Goal: Task Accomplishment & Management: Manage account settings

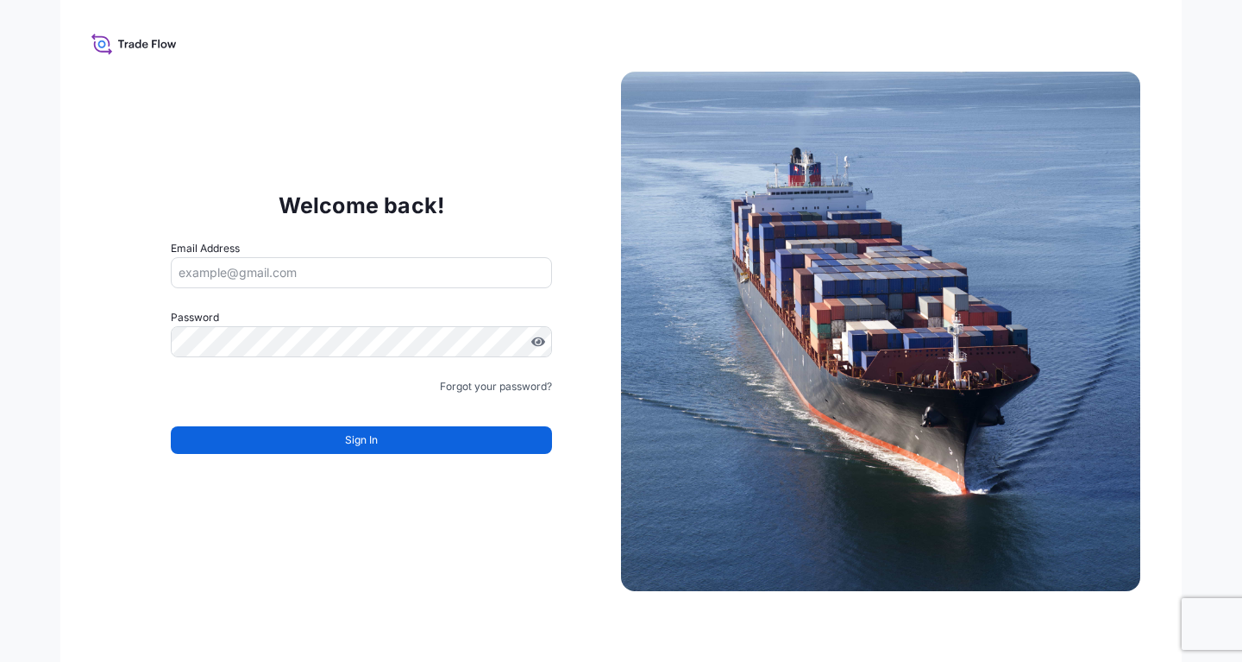
click at [310, 278] on input "Email Address" at bounding box center [361, 272] width 381 height 31
paste input "[EMAIL_ADDRESS][DOMAIN_NAME]"
type input "[EMAIL_ADDRESS][DOMAIN_NAME]"
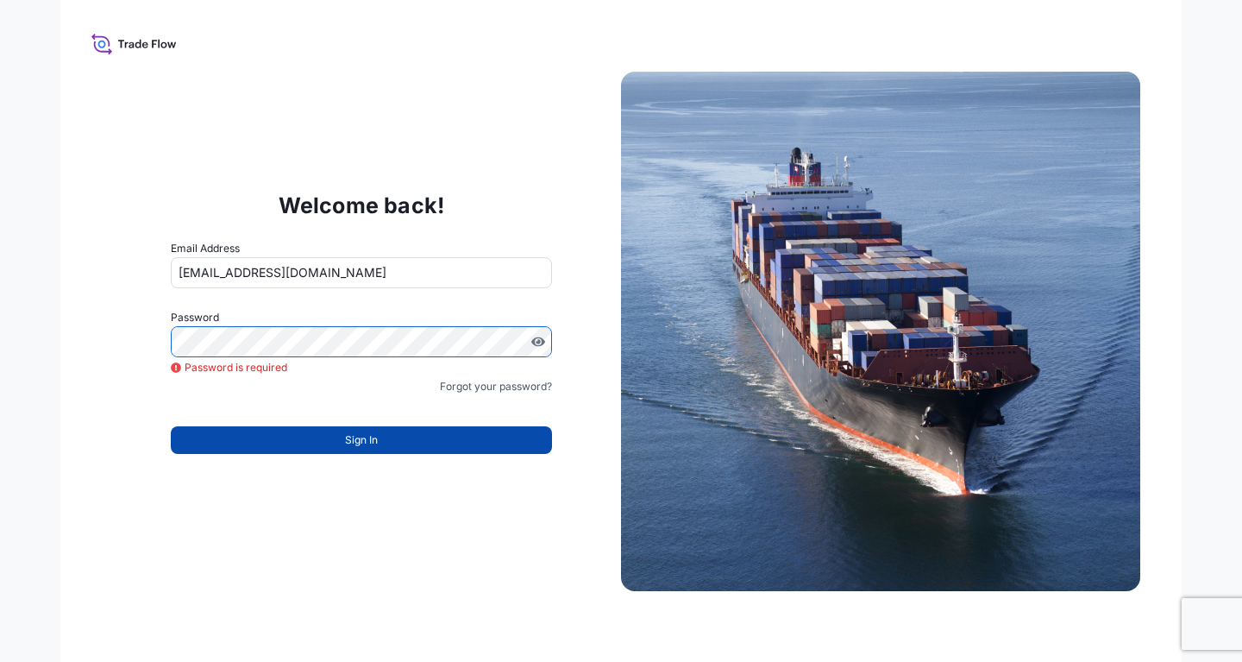
click at [342, 442] on button "Sign In" at bounding box center [361, 440] width 381 height 28
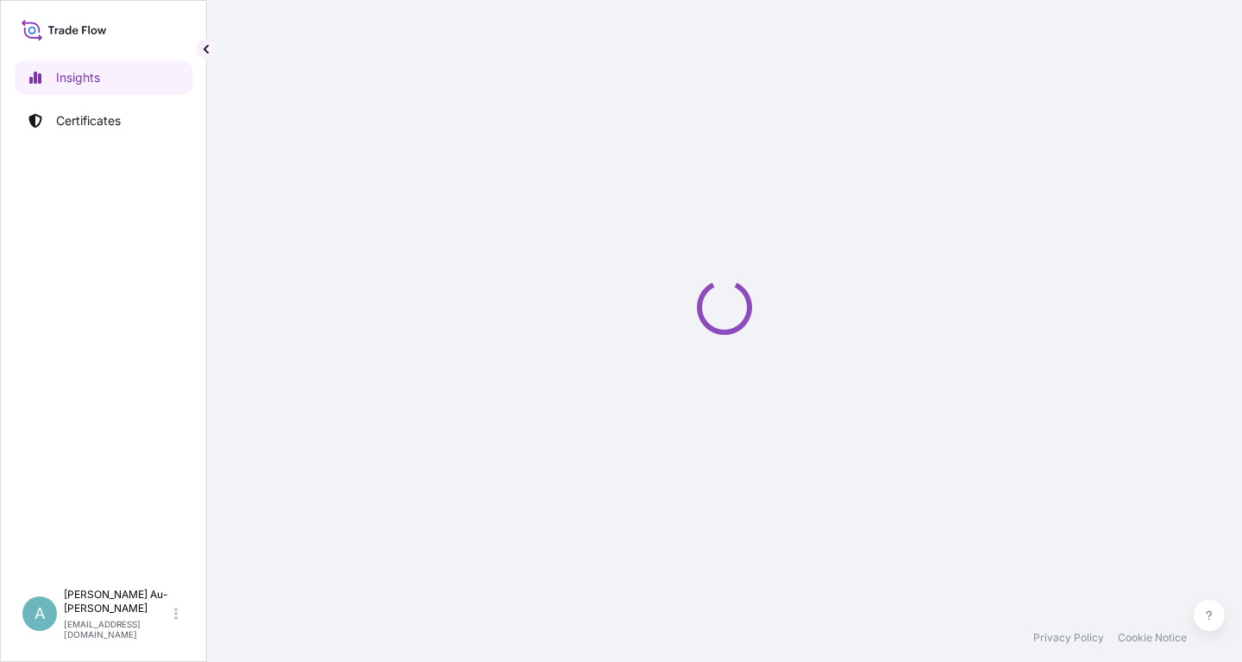
select select "2025"
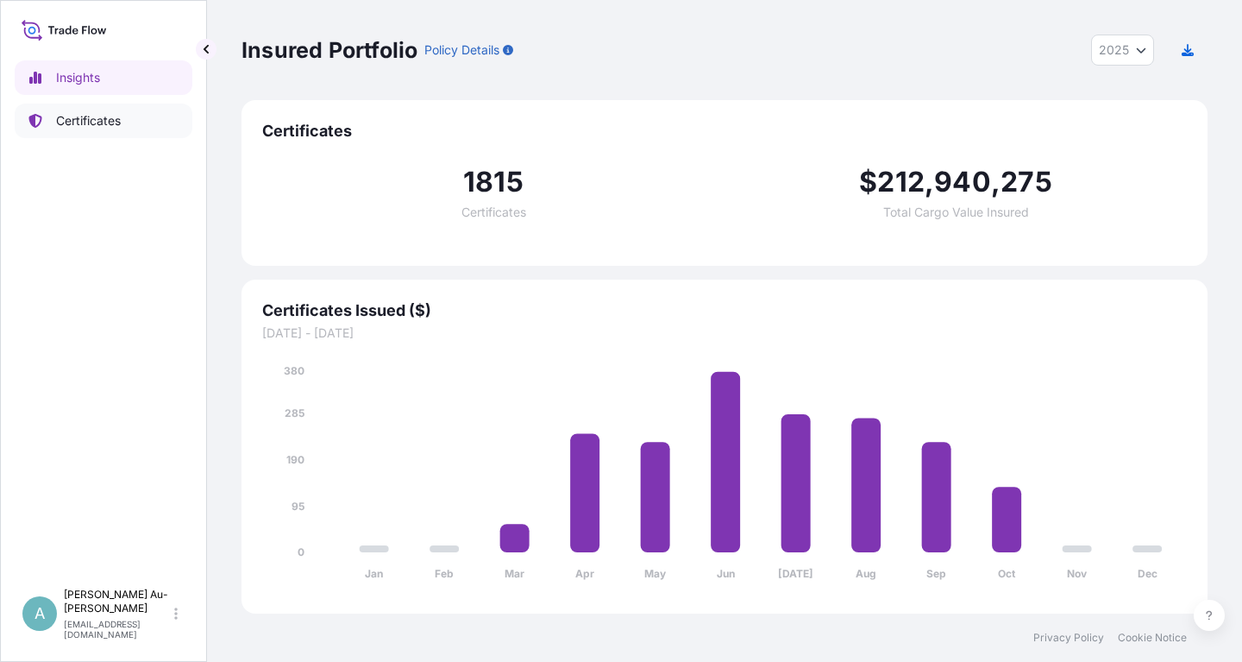
click at [70, 126] on p "Certificates" at bounding box center [88, 120] width 65 height 17
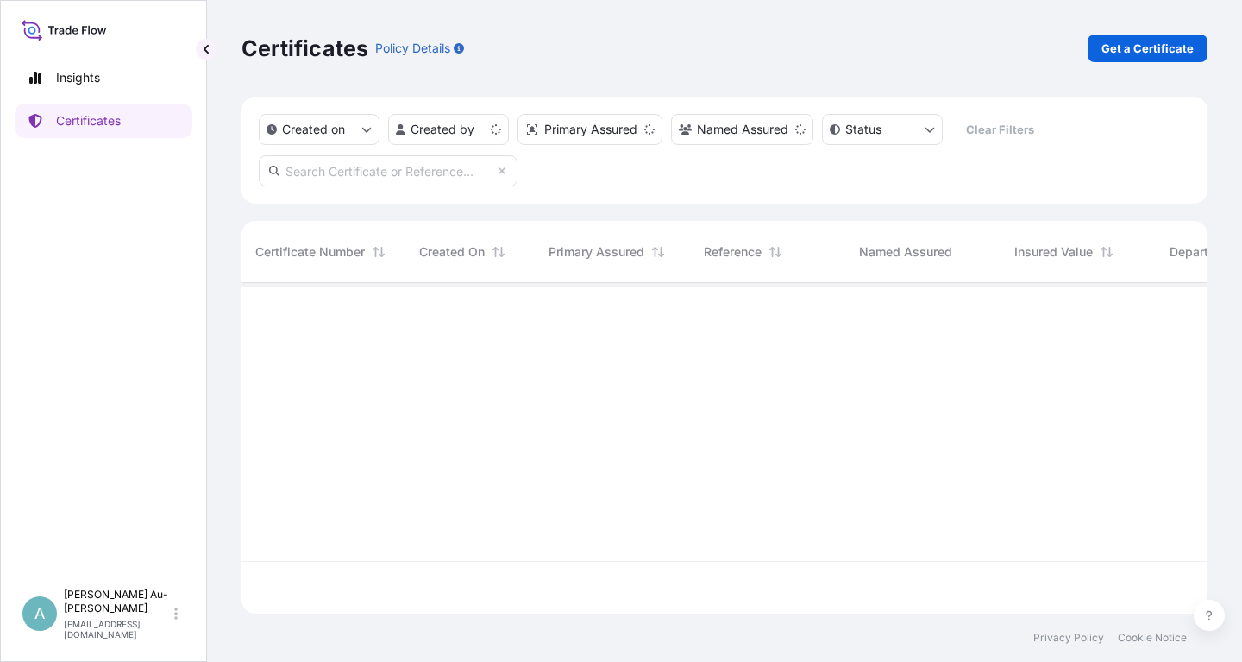
scroll to position [340, 966]
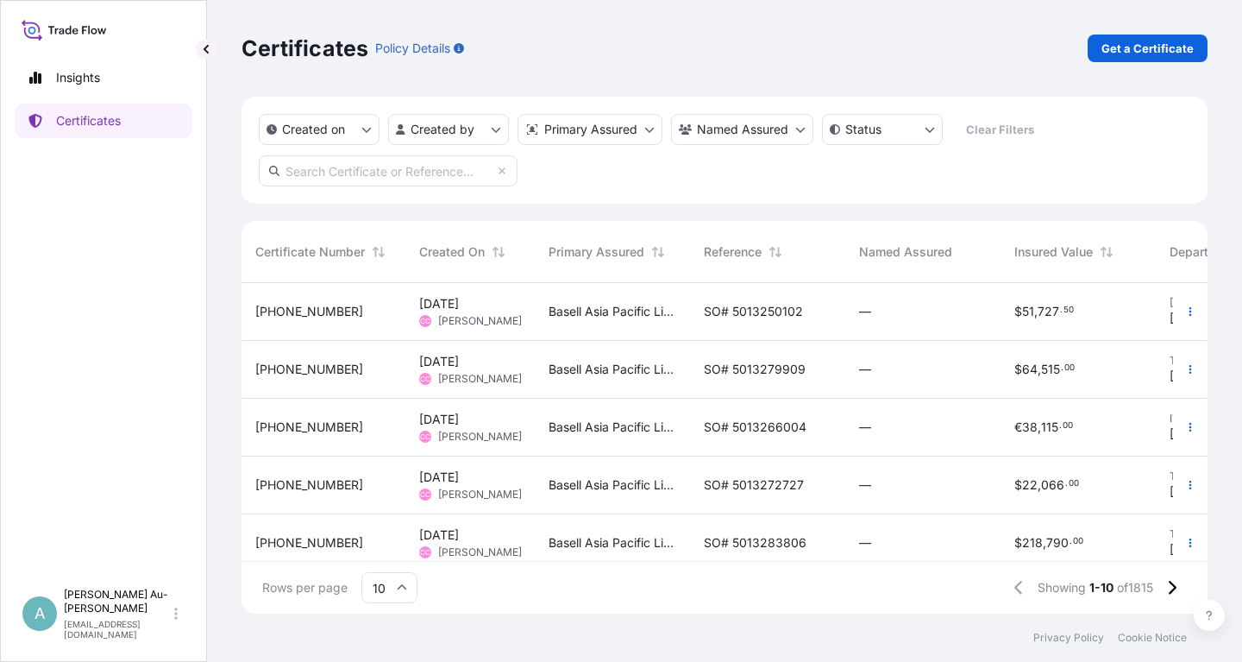
click at [327, 170] on input "text" at bounding box center [388, 170] width 259 height 31
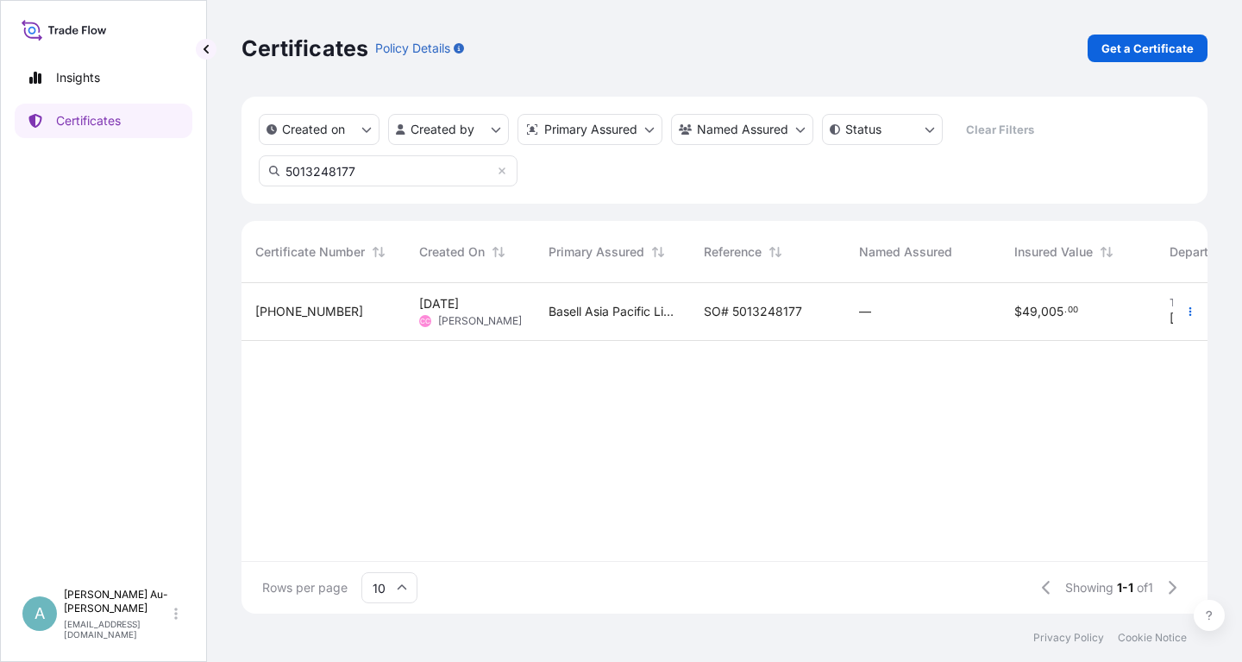
type input "5013248177"
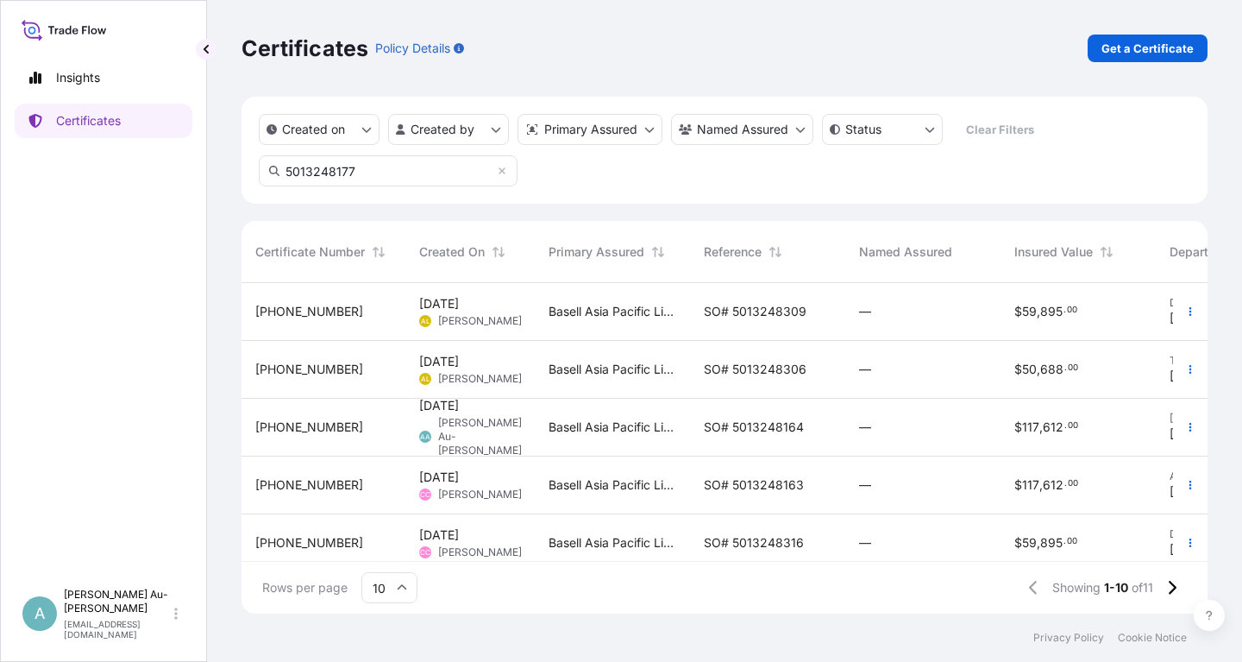
click at [689, 313] on div "Basell Asia Pacific Limited" at bounding box center [612, 312] width 155 height 58
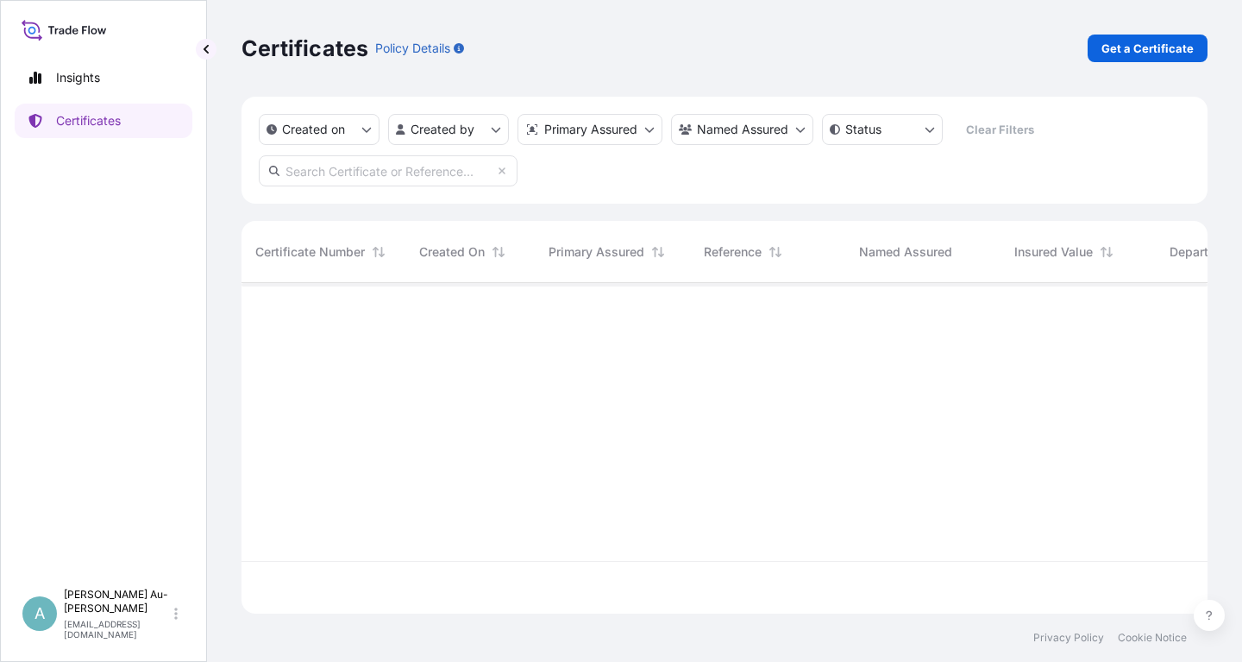
scroll to position [340, 966]
click at [342, 175] on input "text" at bounding box center [388, 170] width 259 height 31
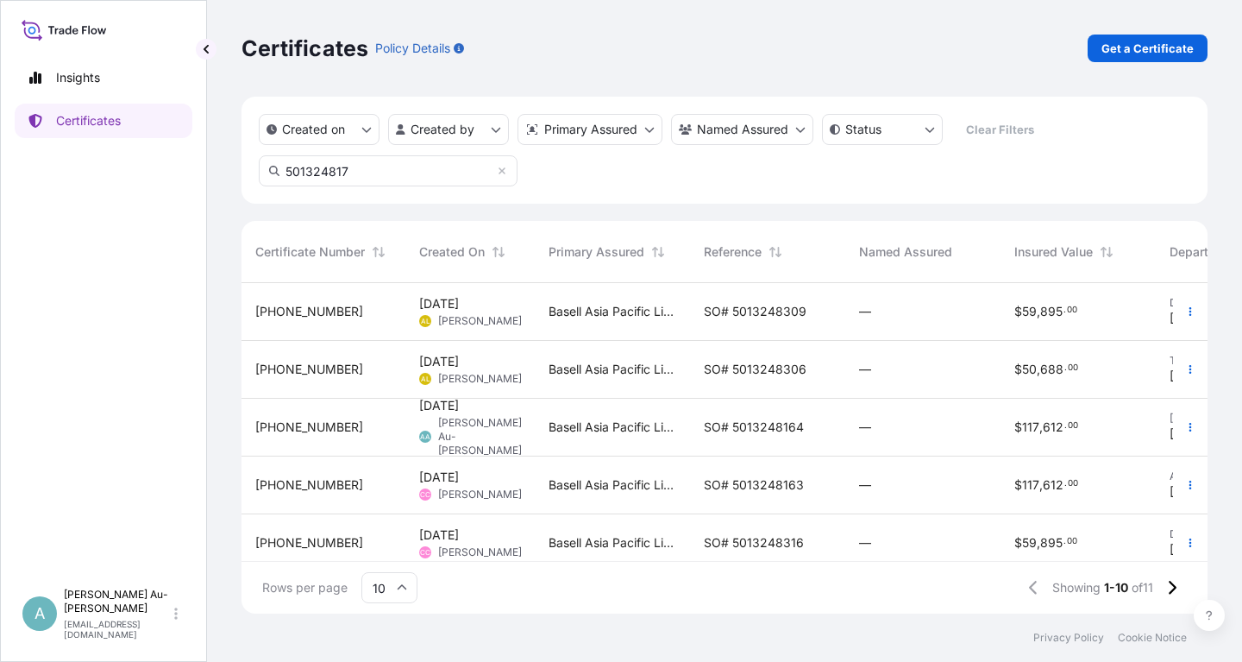
click at [392, 173] on input "501324817" at bounding box center [388, 170] width 259 height 31
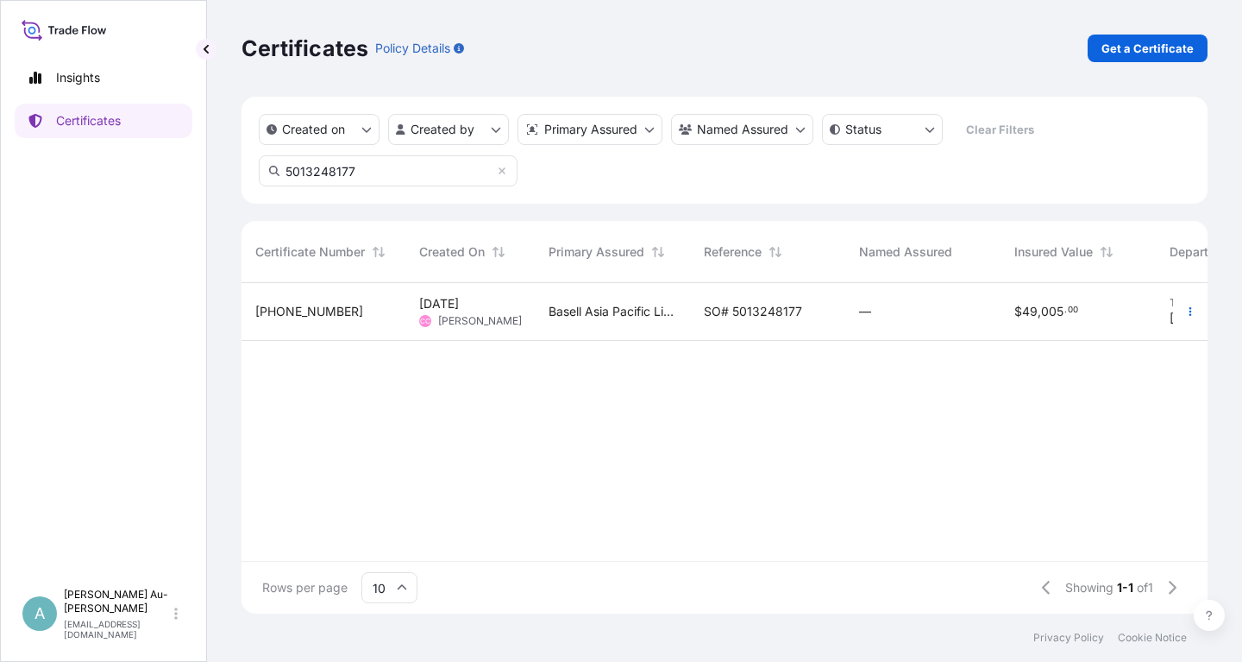
type input "5013248177"
click at [732, 318] on span "SO# 5013248177" at bounding box center [753, 311] width 98 height 17
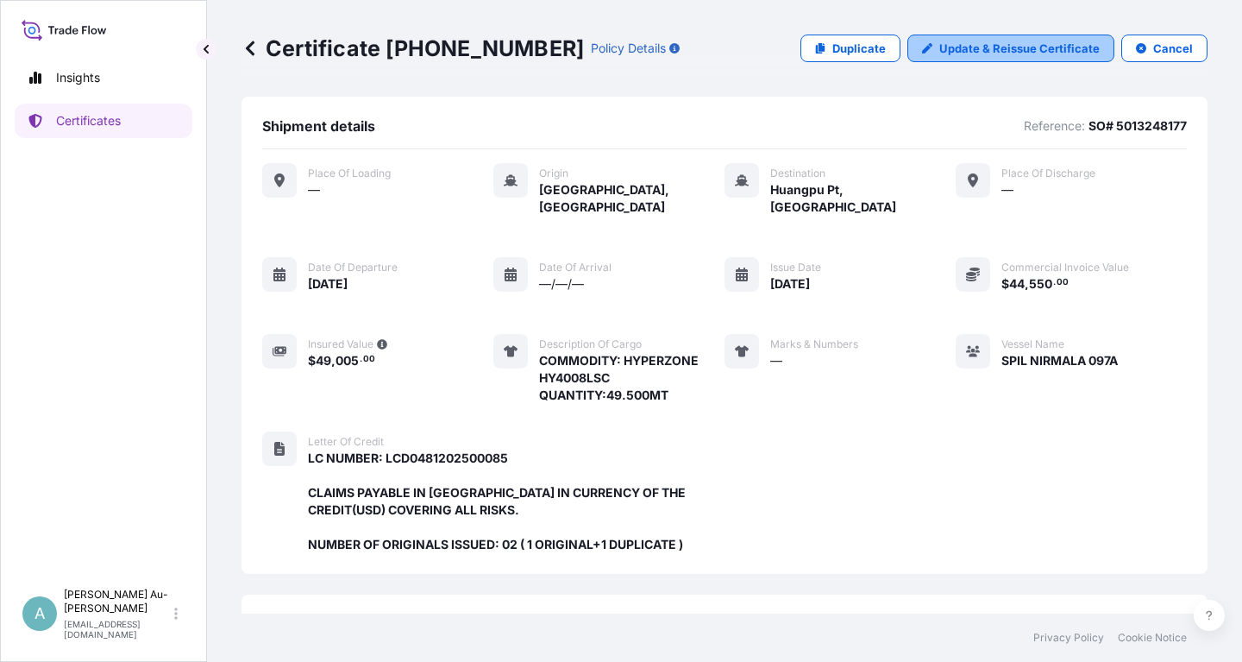
click at [943, 51] on link "Update & Reissue Certificate" at bounding box center [1010, 49] width 207 height 28
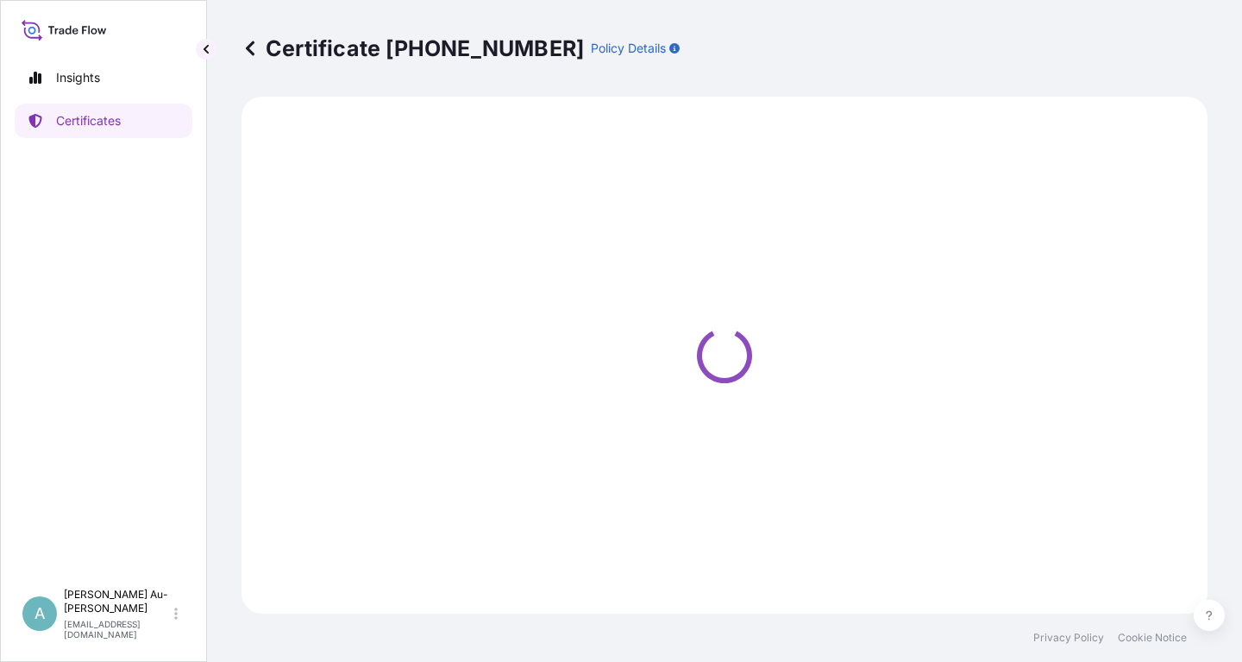
select select "Sea"
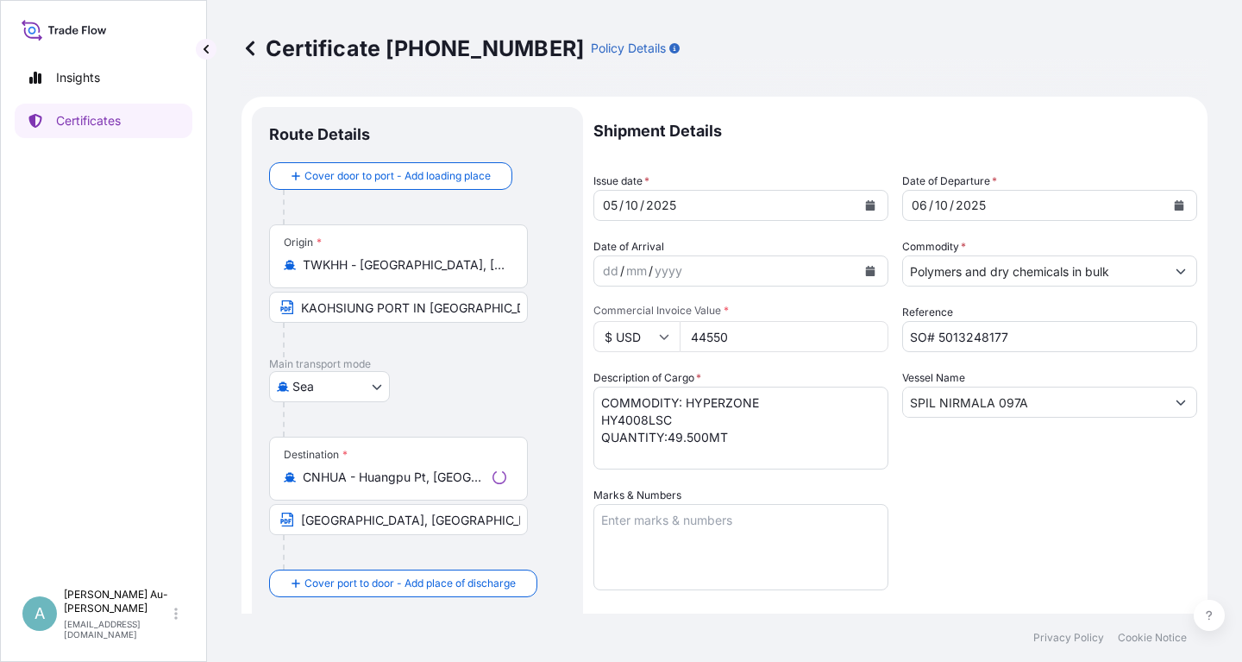
select select "32034"
click at [872, 206] on icon "Calendar" at bounding box center [870, 205] width 9 height 10
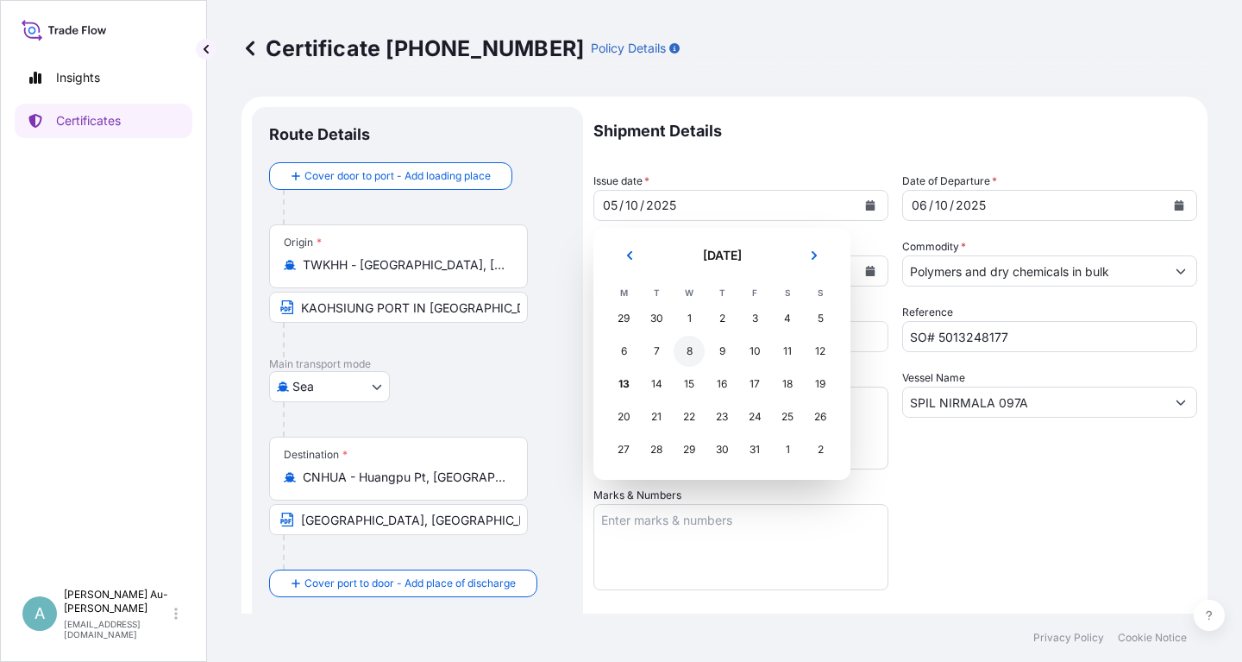
click at [686, 354] on div "8" at bounding box center [689, 351] width 31 height 31
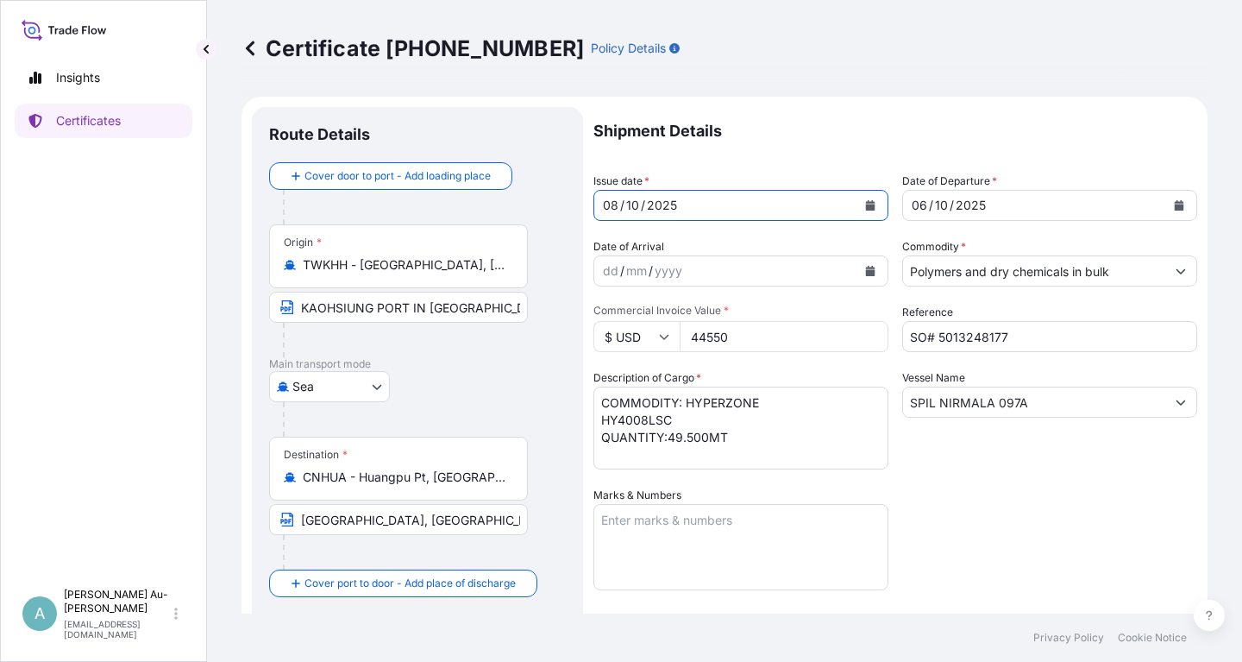
click at [1179, 211] on button "Calendar" at bounding box center [1179, 205] width 28 height 28
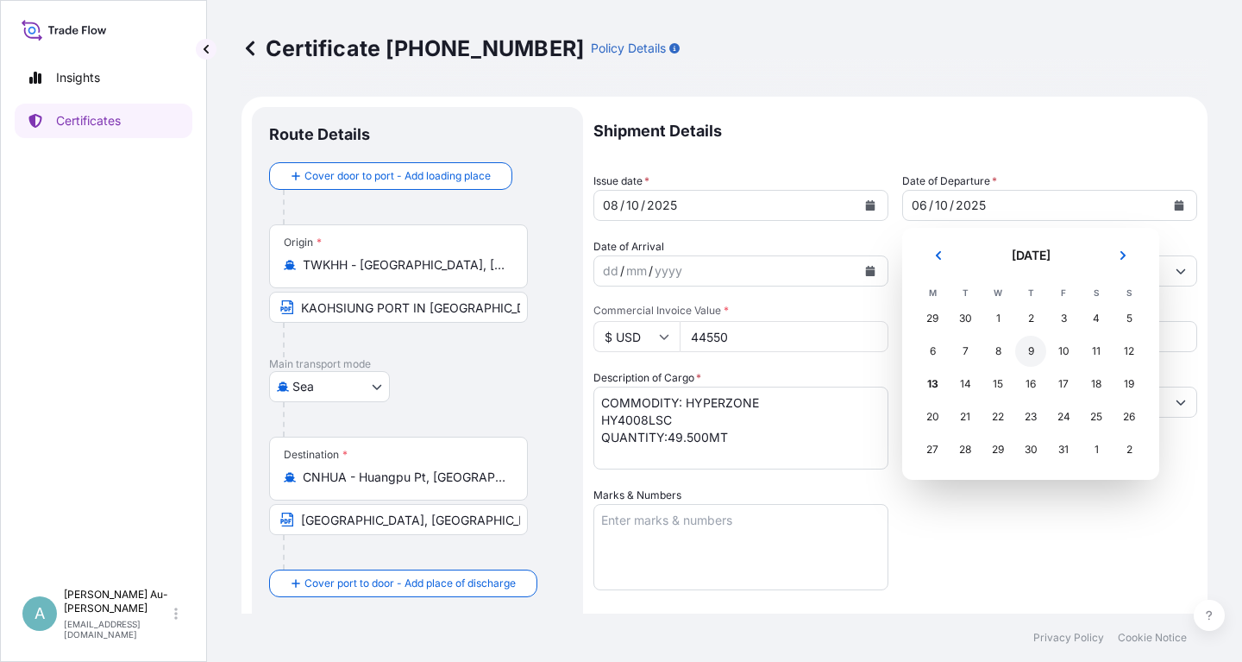
click at [1031, 350] on div "9" at bounding box center [1030, 351] width 31 height 31
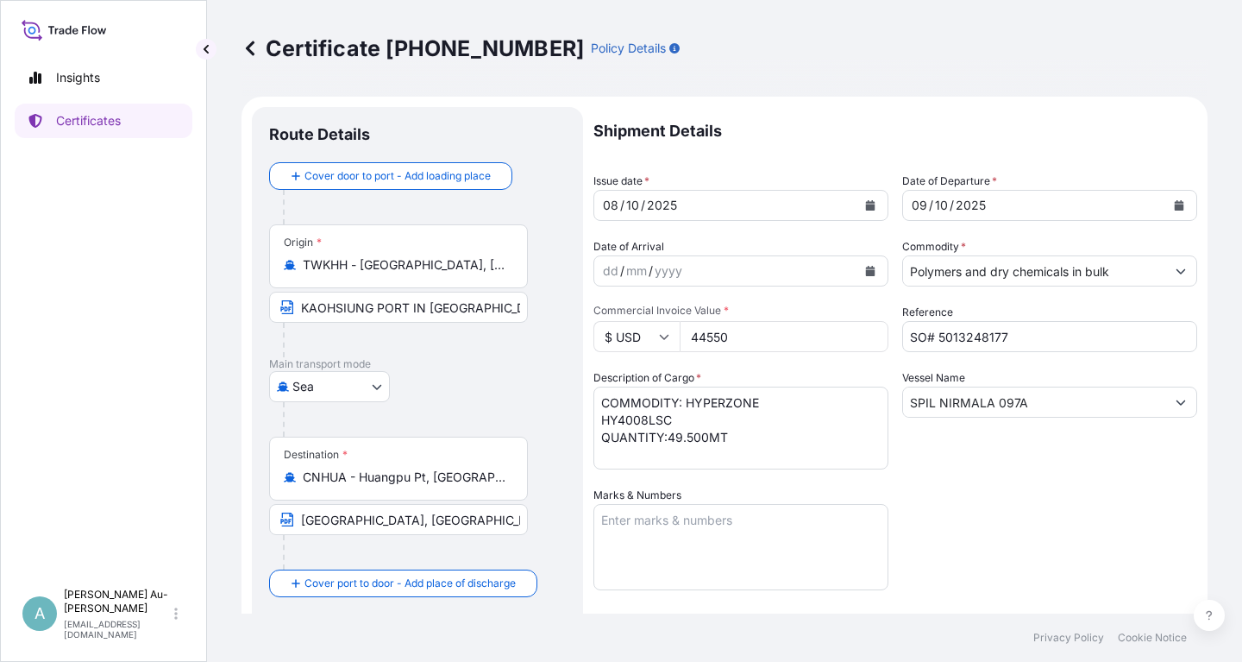
drag, startPoint x: 1012, startPoint y: 498, endPoint x: 1028, endPoint y: 484, distance: 21.4
click at [1026, 486] on div "Shipment Details Issue date * [DATE] Date of Departure * [DATE] Date of Arrival…" at bounding box center [895, 551] width 604 height 888
click at [1096, 480] on div "Shipment Details Issue date * [DATE] Date of Departure * [DATE] Date of Arrival…" at bounding box center [895, 551] width 604 height 888
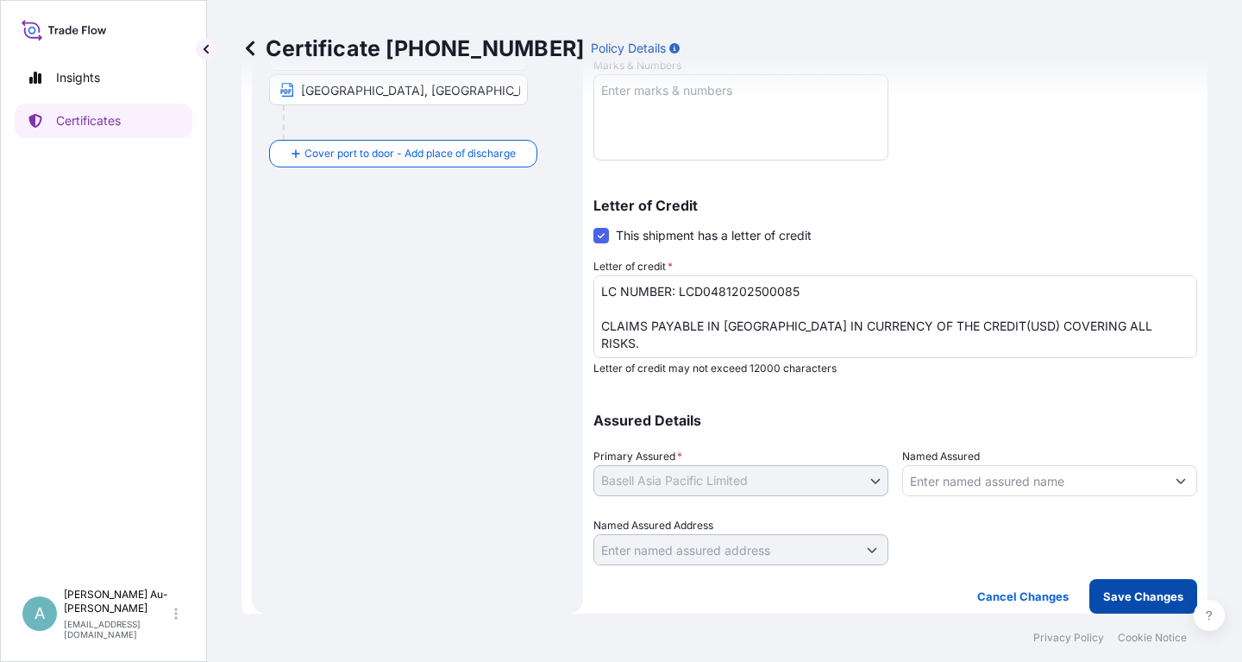
click at [1139, 601] on p "Save Changes" at bounding box center [1143, 595] width 80 height 17
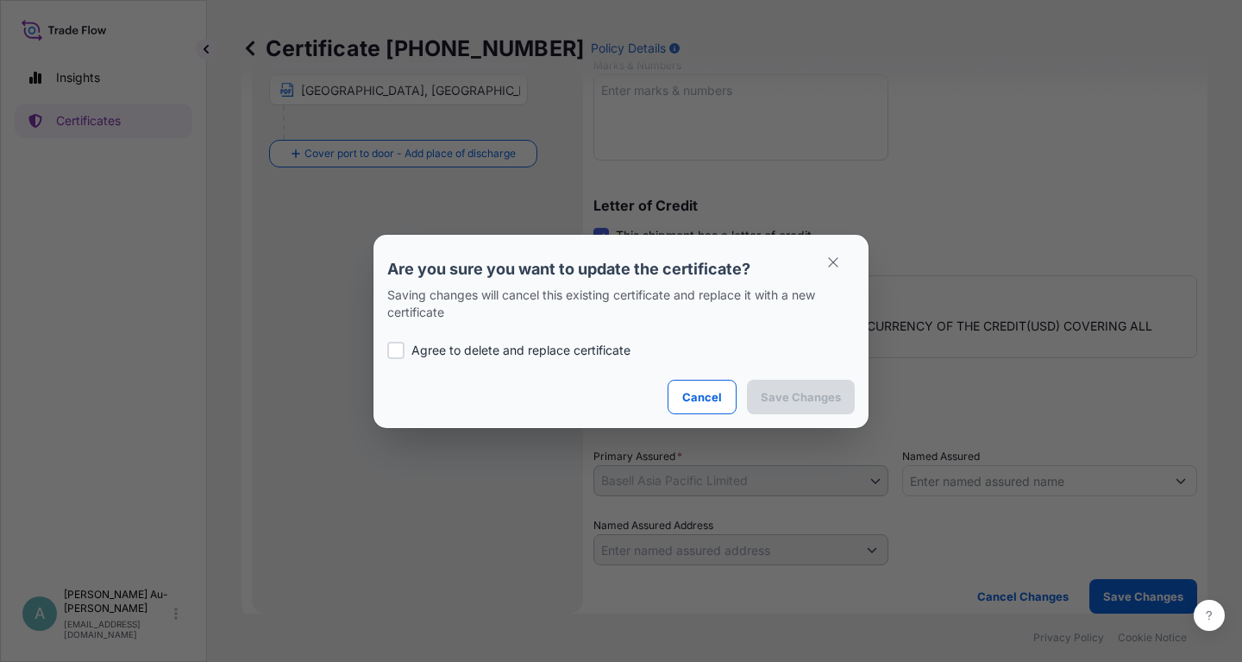
click at [441, 357] on p "Agree to delete and replace certificate" at bounding box center [520, 350] width 219 height 17
checkbox input "true"
click at [794, 402] on p "Save Changes" at bounding box center [801, 396] width 80 height 17
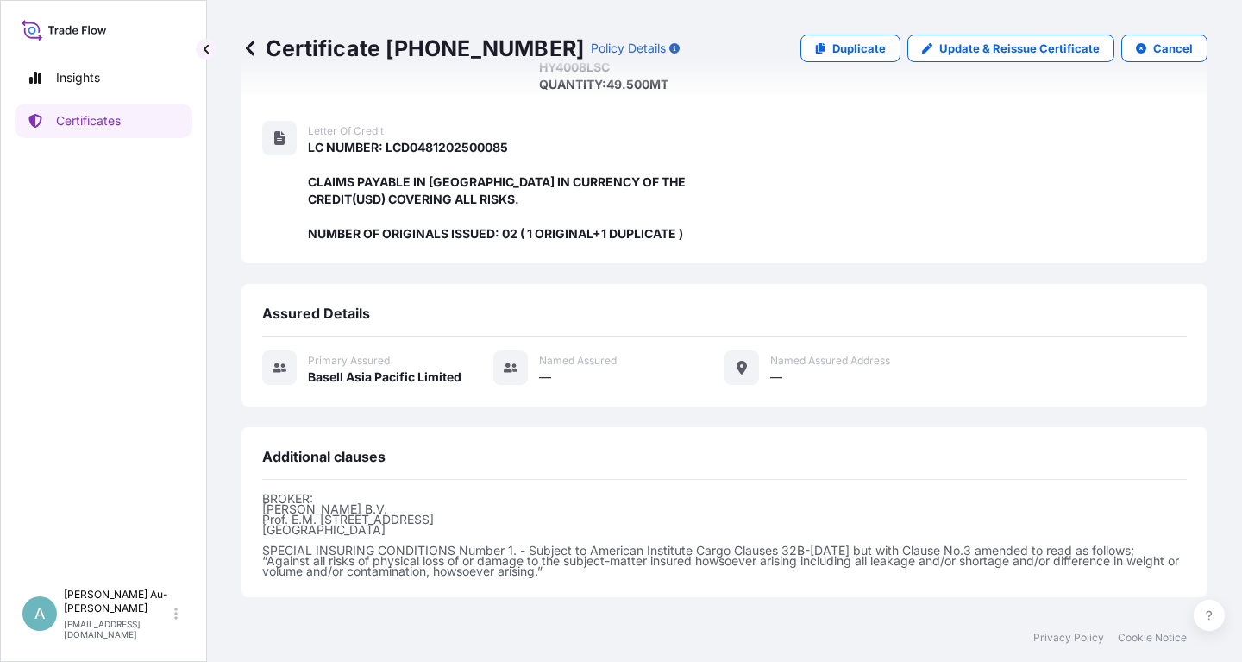
scroll to position [457, 0]
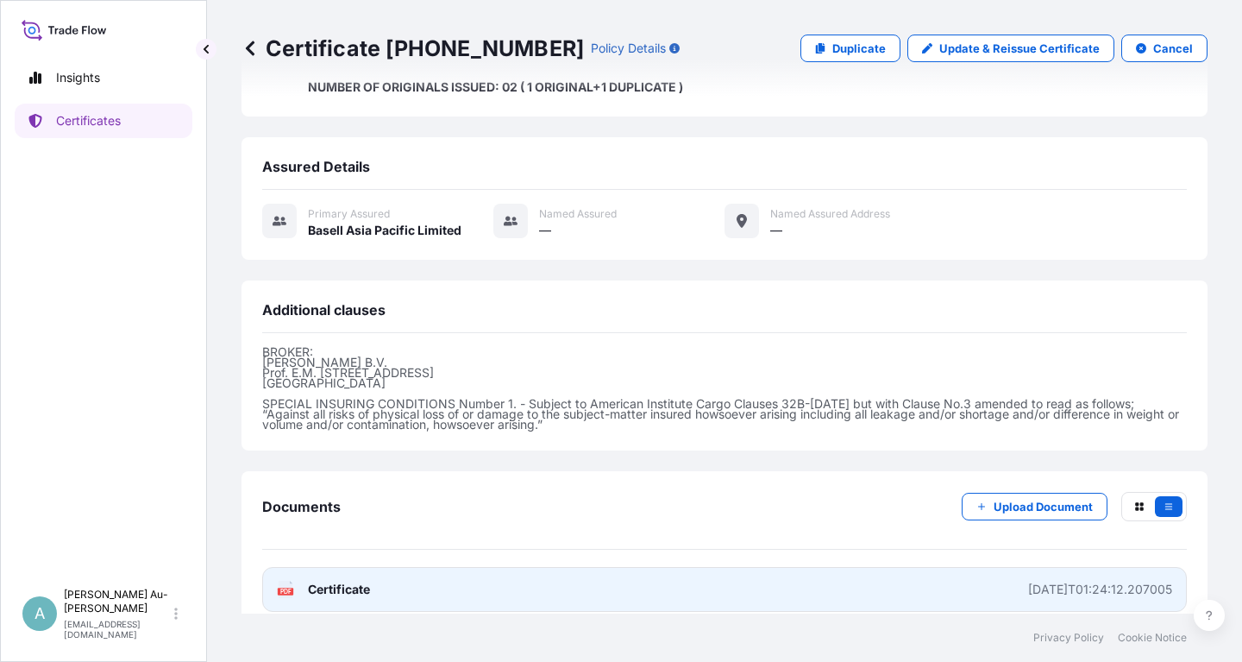
click at [494, 570] on link "PDF Certificate [DATE]T01:24:12.207005" at bounding box center [724, 589] width 925 height 45
